Goal: Find specific page/section: Find specific page/section

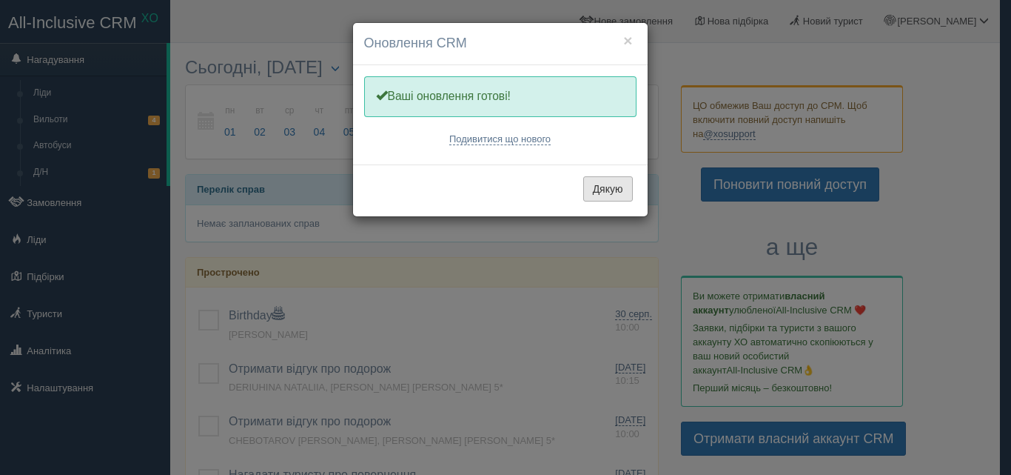
click at [617, 189] on button "Дякую" at bounding box center [608, 188] width 50 height 25
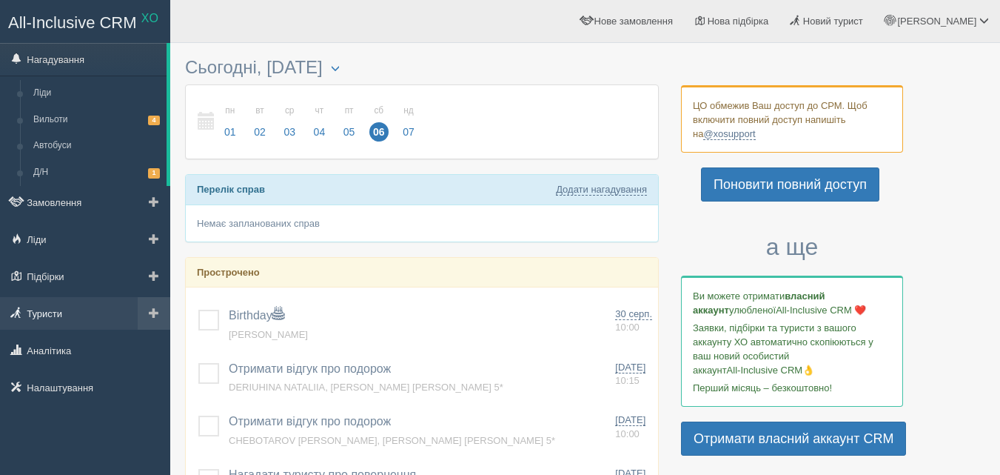
click at [49, 310] on link "Туристи" at bounding box center [85, 313] width 170 height 33
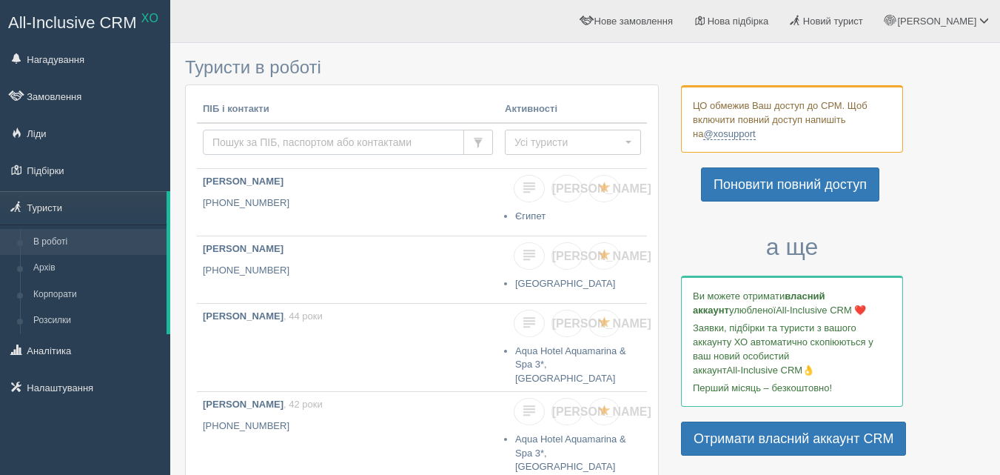
click at [235, 135] on input "text" at bounding box center [333, 142] width 261 height 25
type input "Zabarna"
click at [483, 140] on span "button" at bounding box center [478, 143] width 10 height 10
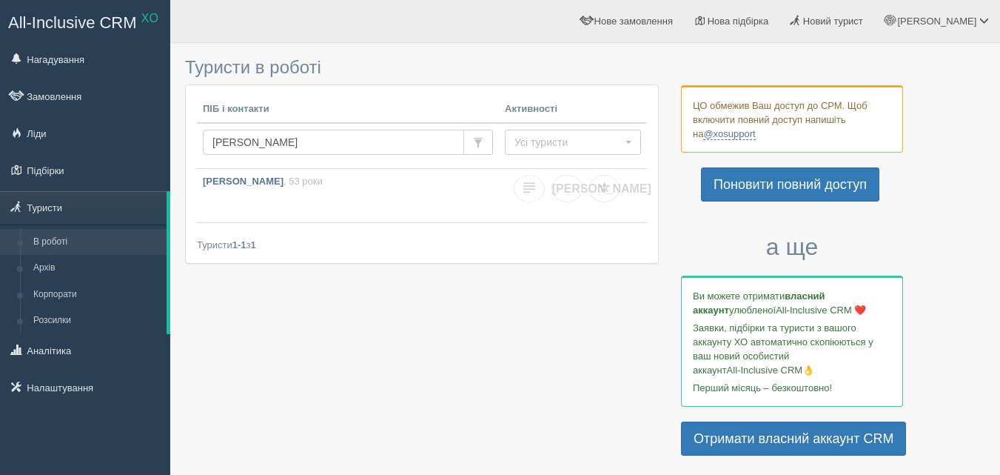
click at [257, 140] on input "Zabarna" at bounding box center [333, 142] width 261 height 25
type input "Z"
type input "Tere"
